Goal: Information Seeking & Learning: Learn about a topic

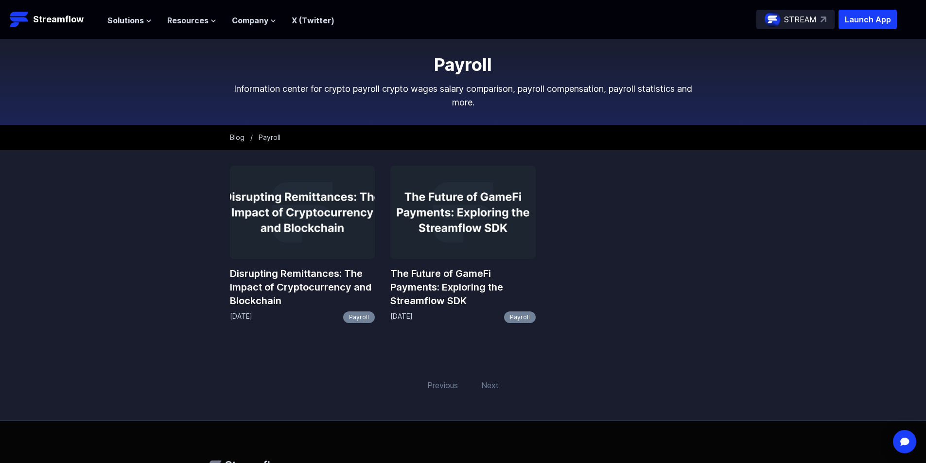
scroll to position [49, 0]
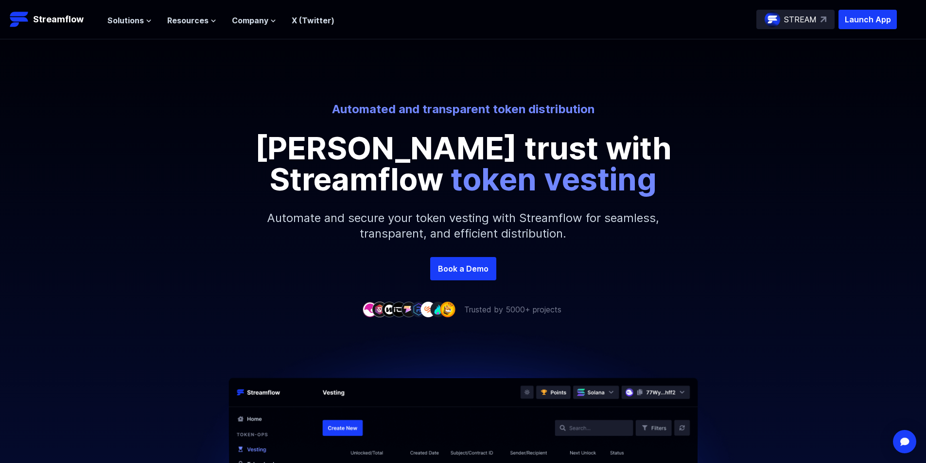
scroll to position [49, 0]
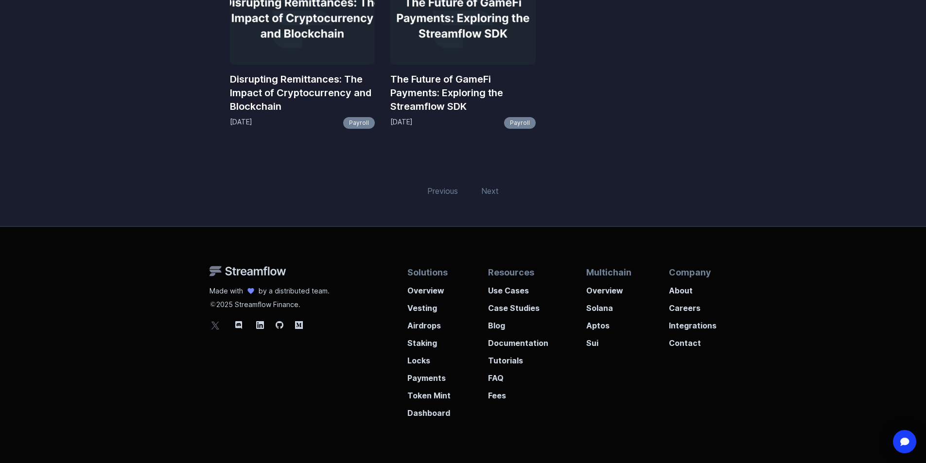
scroll to position [238, 0]
